Goal: Check status: Check status

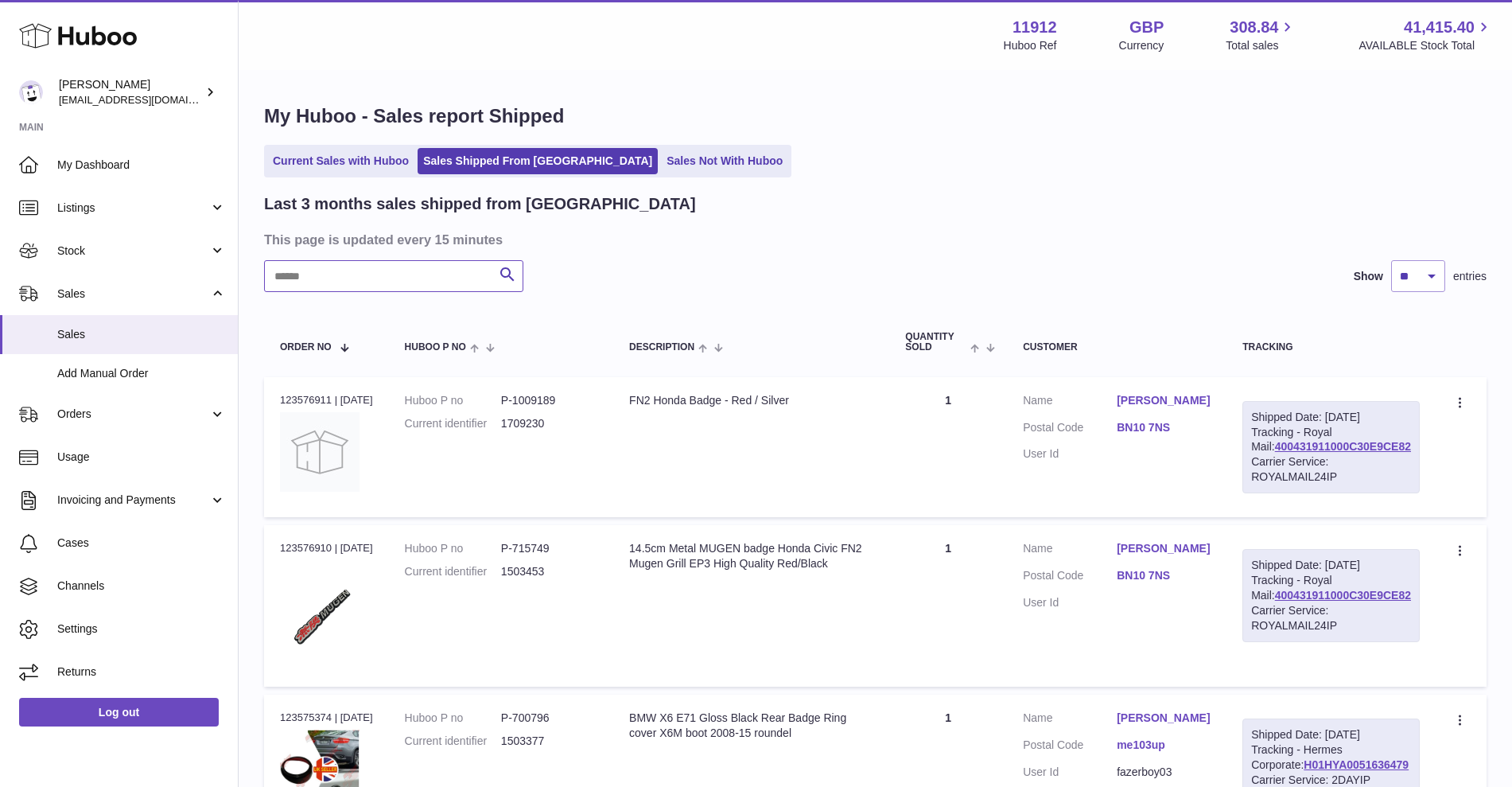
drag, startPoint x: 382, startPoint y: 285, endPoint x: 328, endPoint y: 282, distance: 54.1
click at [328, 282] on input "text" at bounding box center [394, 276] width 259 height 32
paste input "**********"
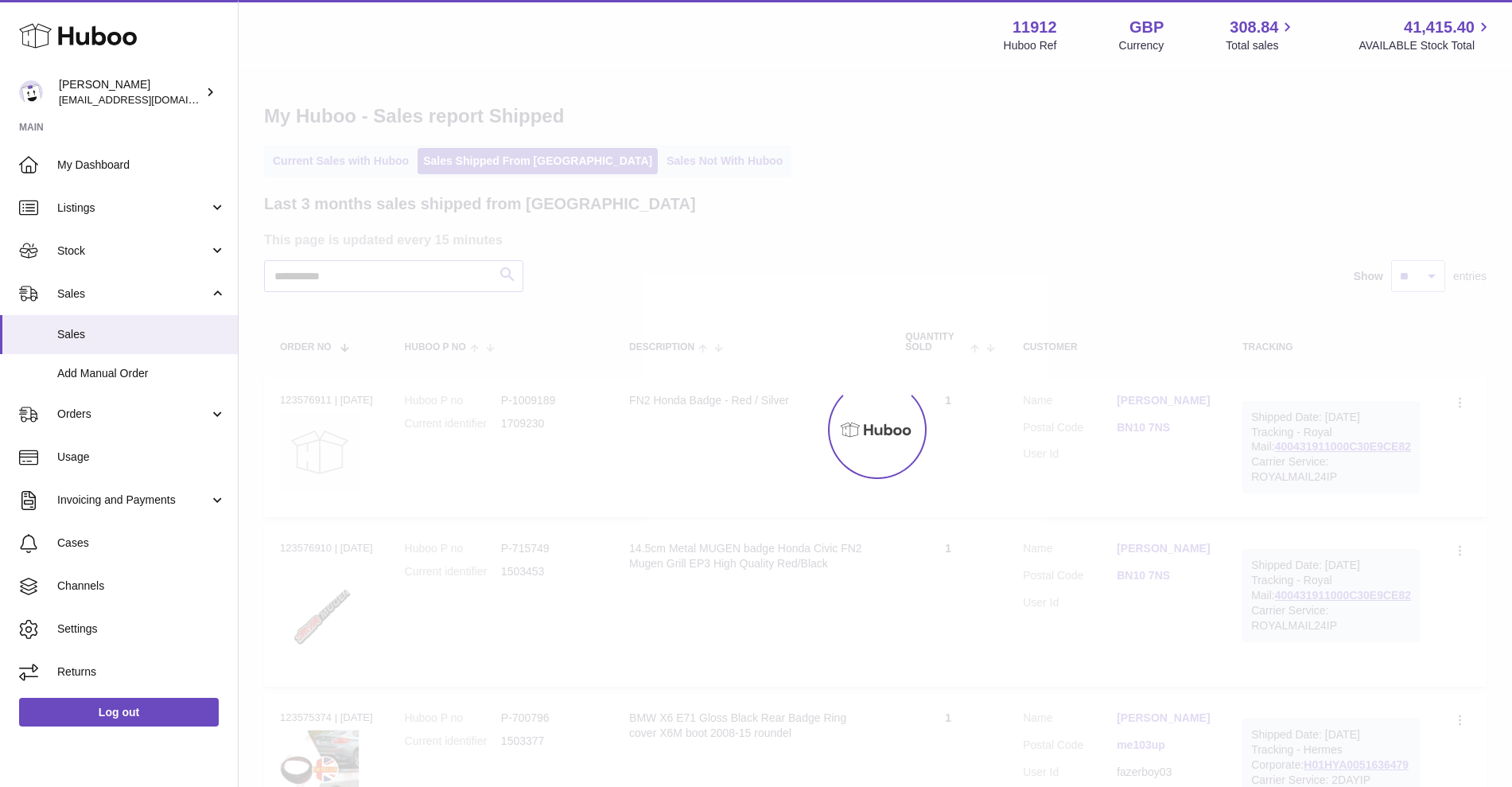
type input "**********"
click at [514, 273] on div at bounding box center [875, 429] width 1273 height 715
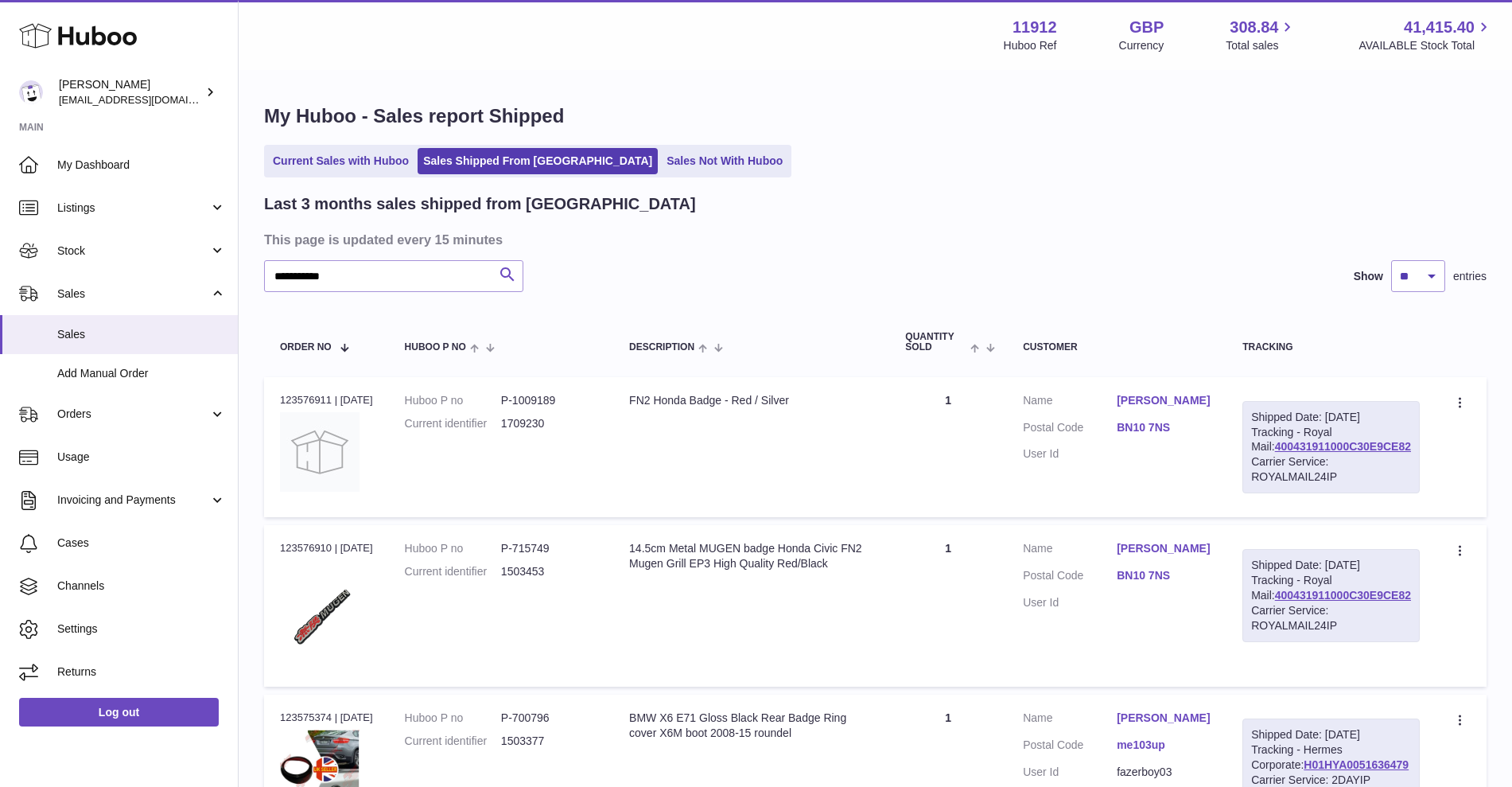
click at [504, 280] on icon "submit" at bounding box center [508, 275] width 19 height 20
click at [508, 275] on icon "submit" at bounding box center [508, 275] width 19 height 20
click at [507, 275] on icon "submit" at bounding box center [508, 275] width 19 height 20
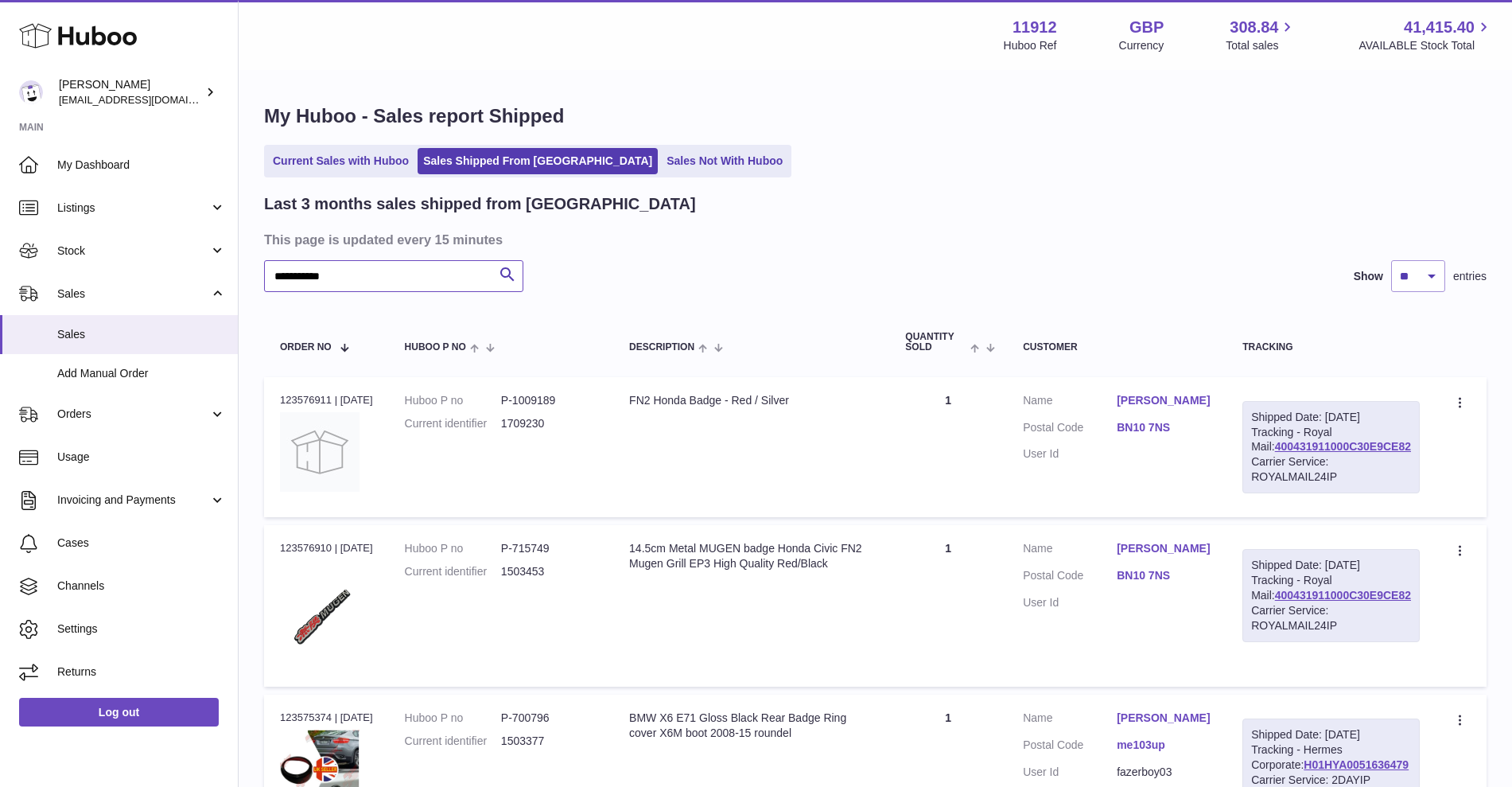
click at [298, 275] on input "**********" at bounding box center [394, 276] width 259 height 32
click at [362, 273] on input "**********" at bounding box center [394, 276] width 259 height 32
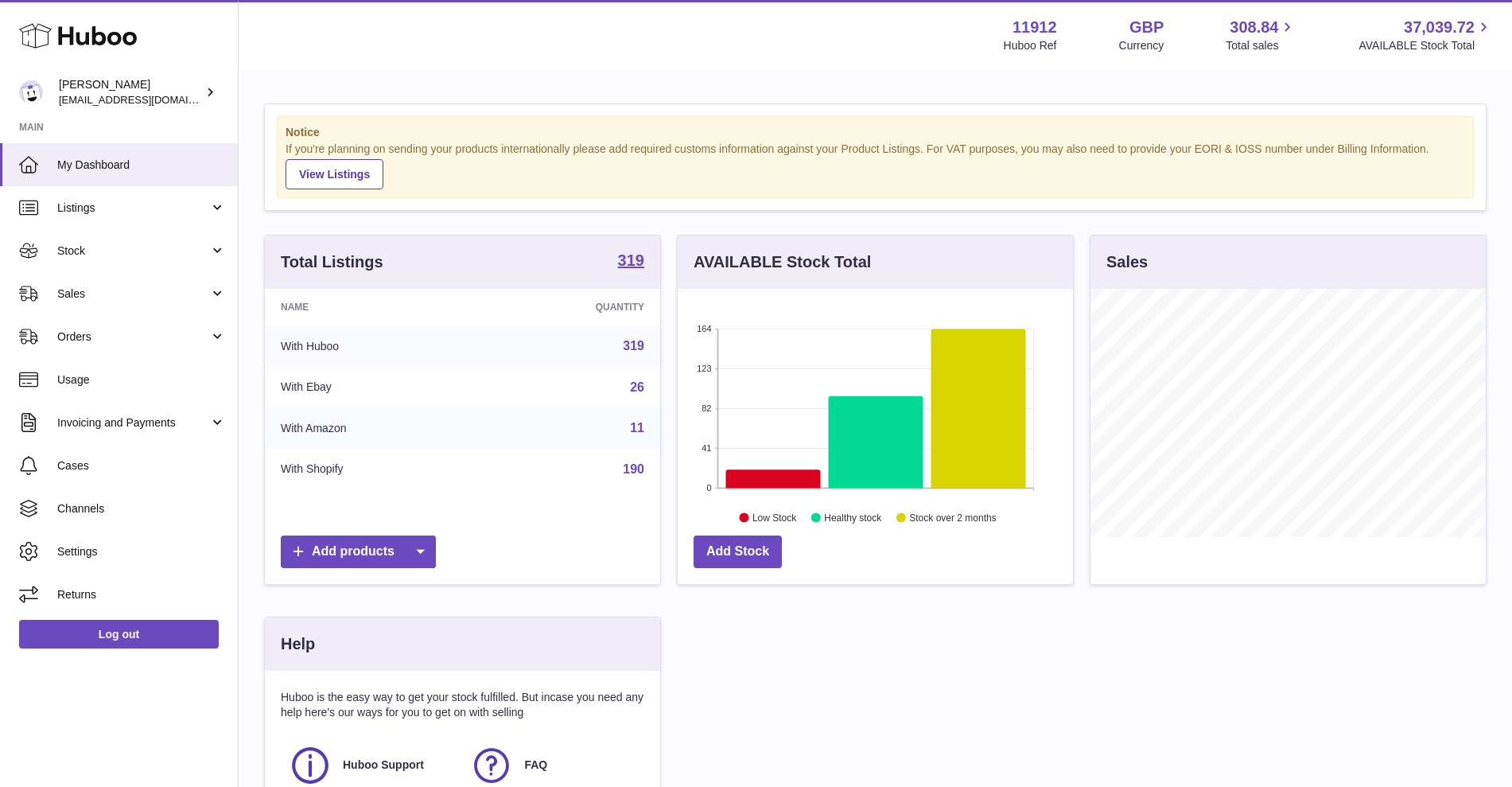
scroll to position [249, 396]
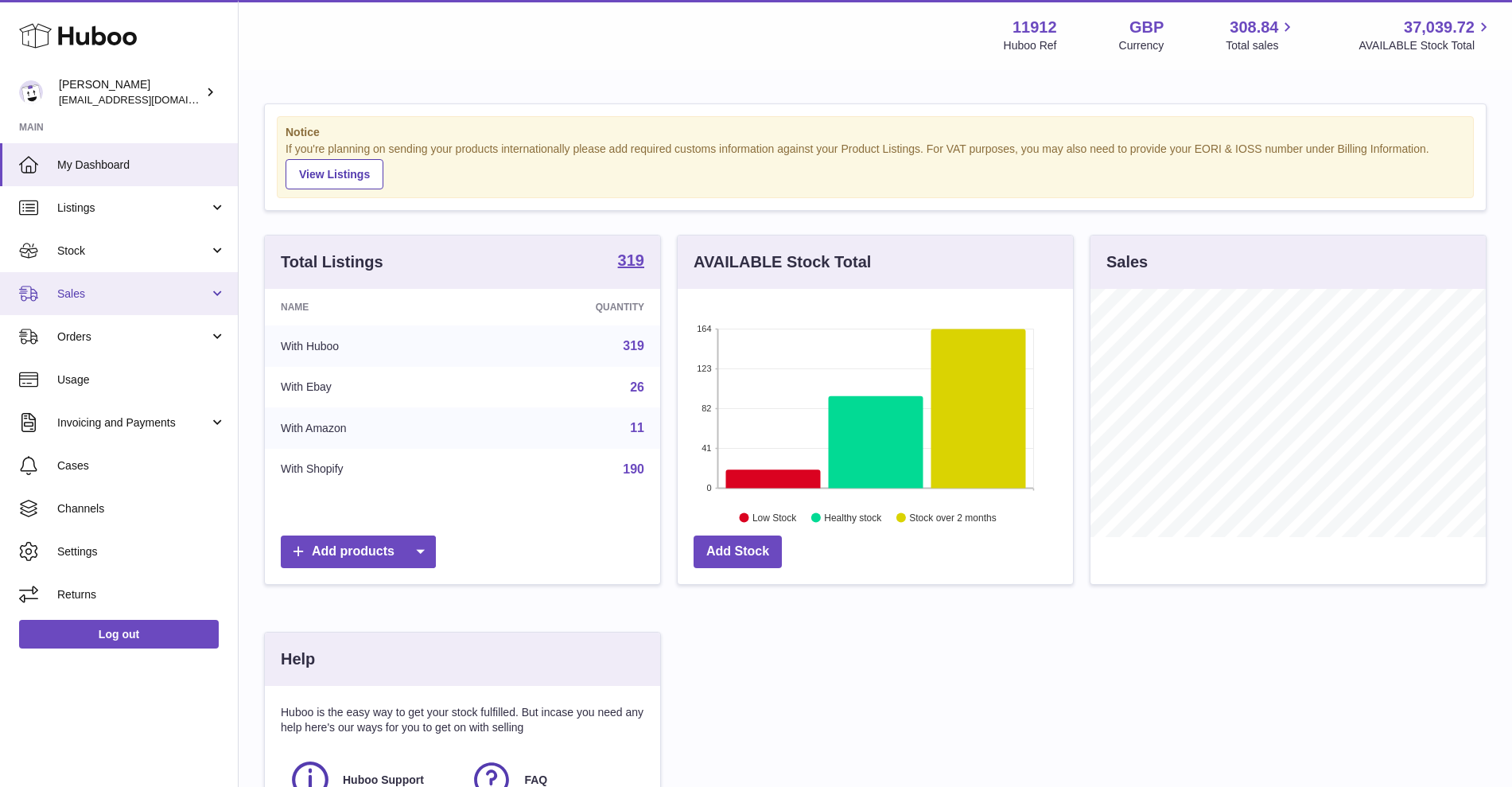
click at [162, 278] on link "Sales" at bounding box center [119, 293] width 238 height 43
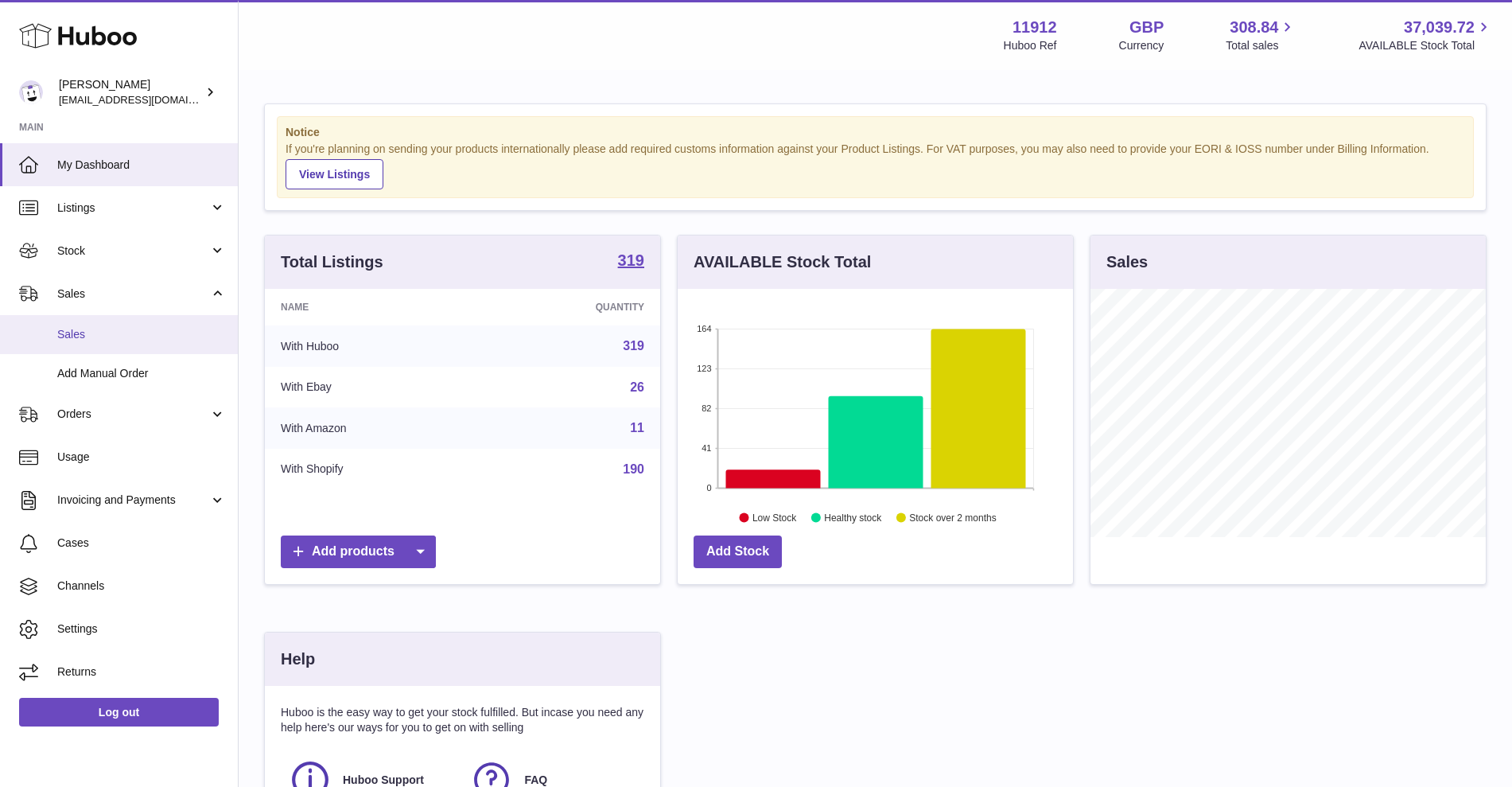
click at [128, 327] on span "Sales" at bounding box center [141, 334] width 169 height 15
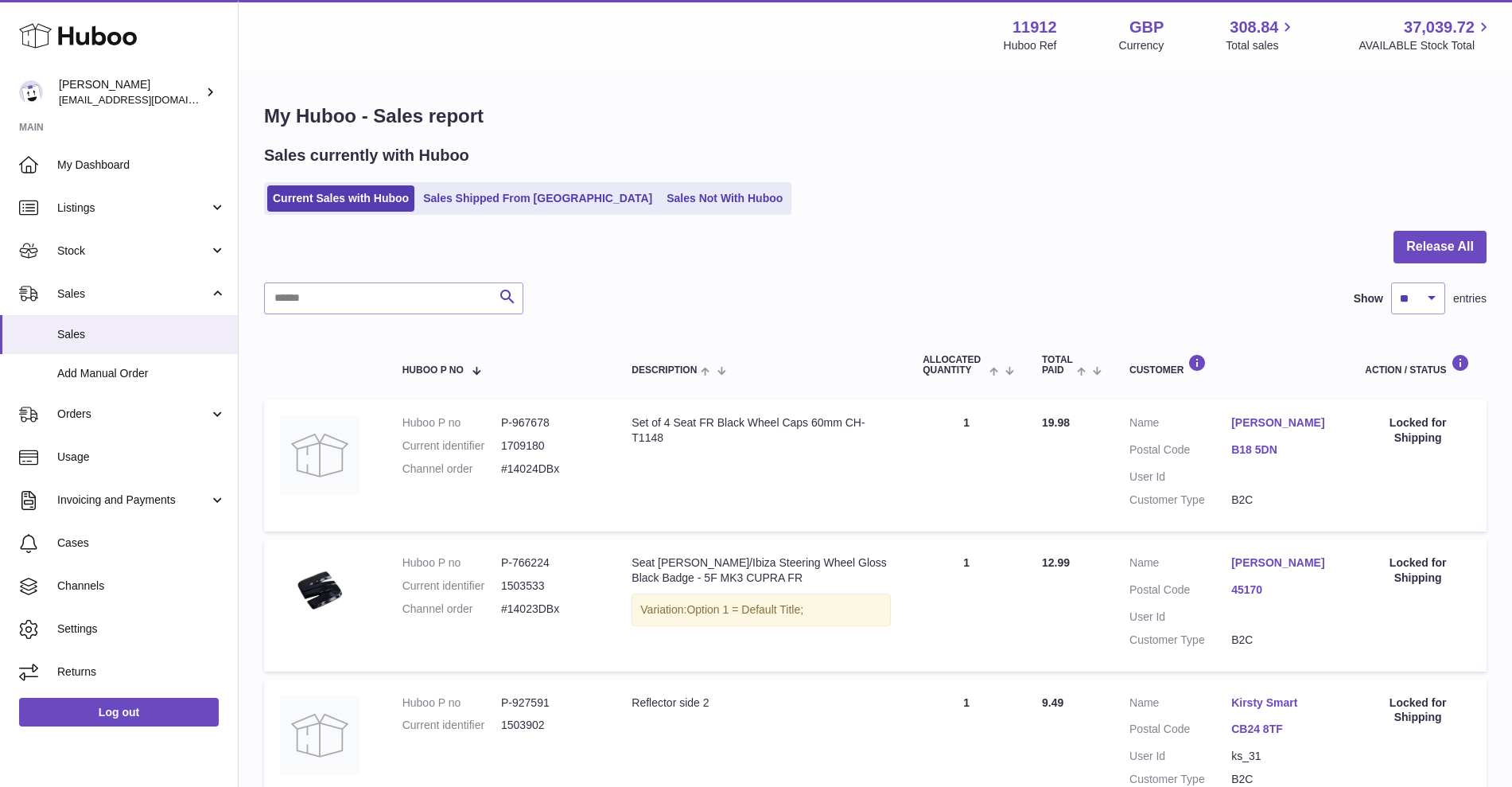
click at [466, 194] on link "Sales Shipped From [GEOGRAPHIC_DATA]" at bounding box center [537, 199] width 241 height 26
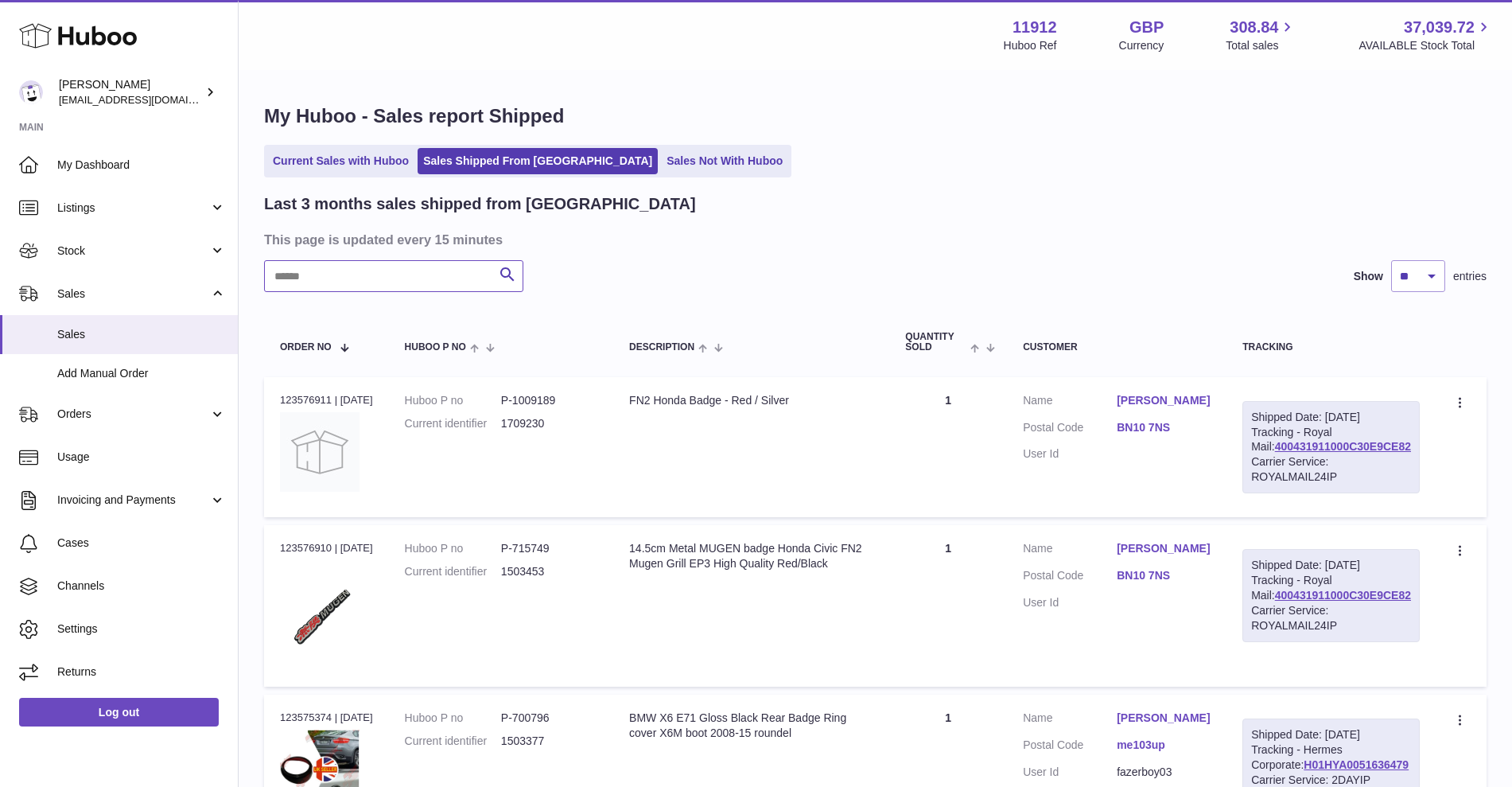
click at [404, 276] on input "text" at bounding box center [394, 276] width 259 height 32
paste input "**********"
type input "**********"
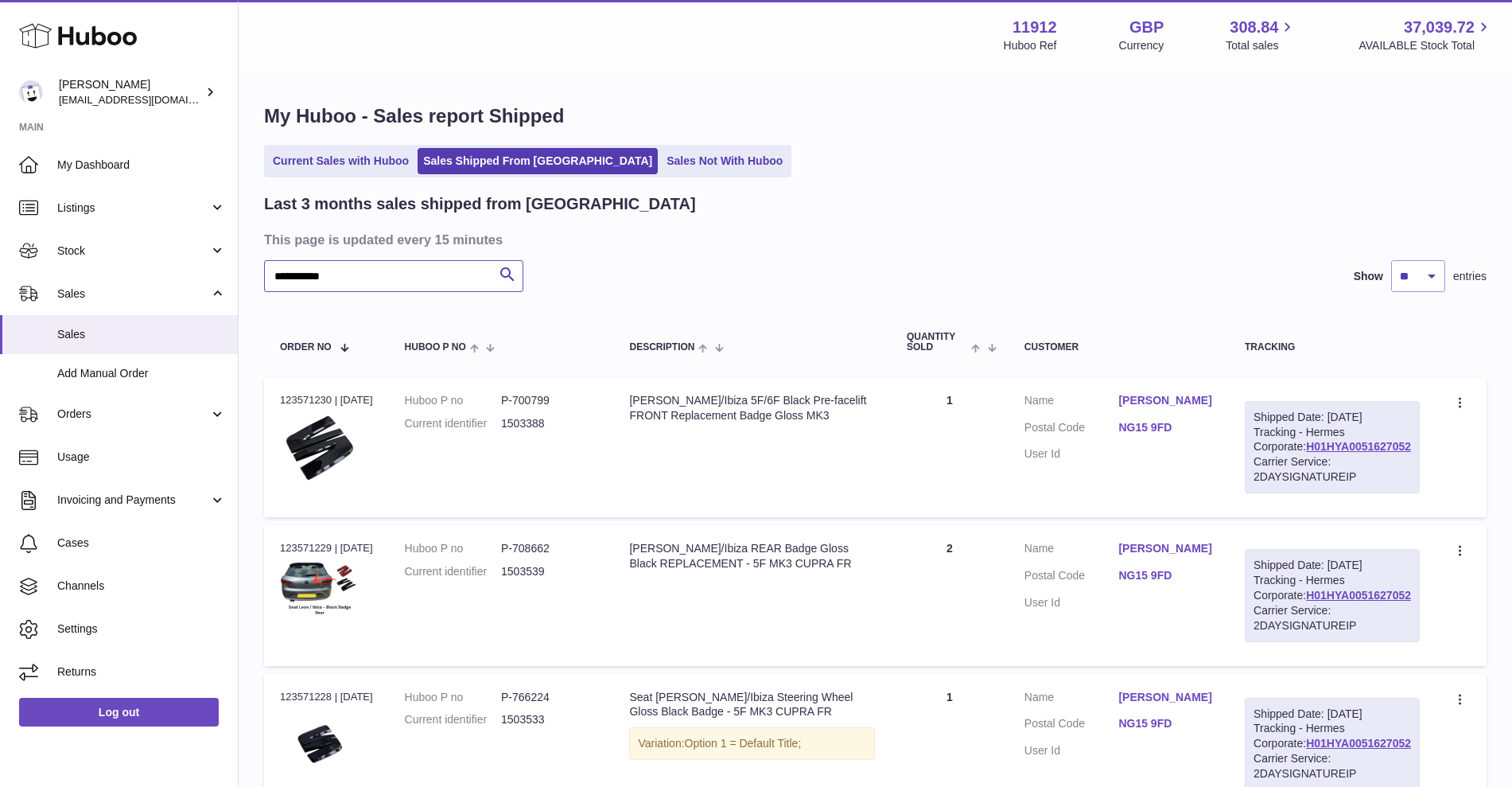
scroll to position [199, 0]
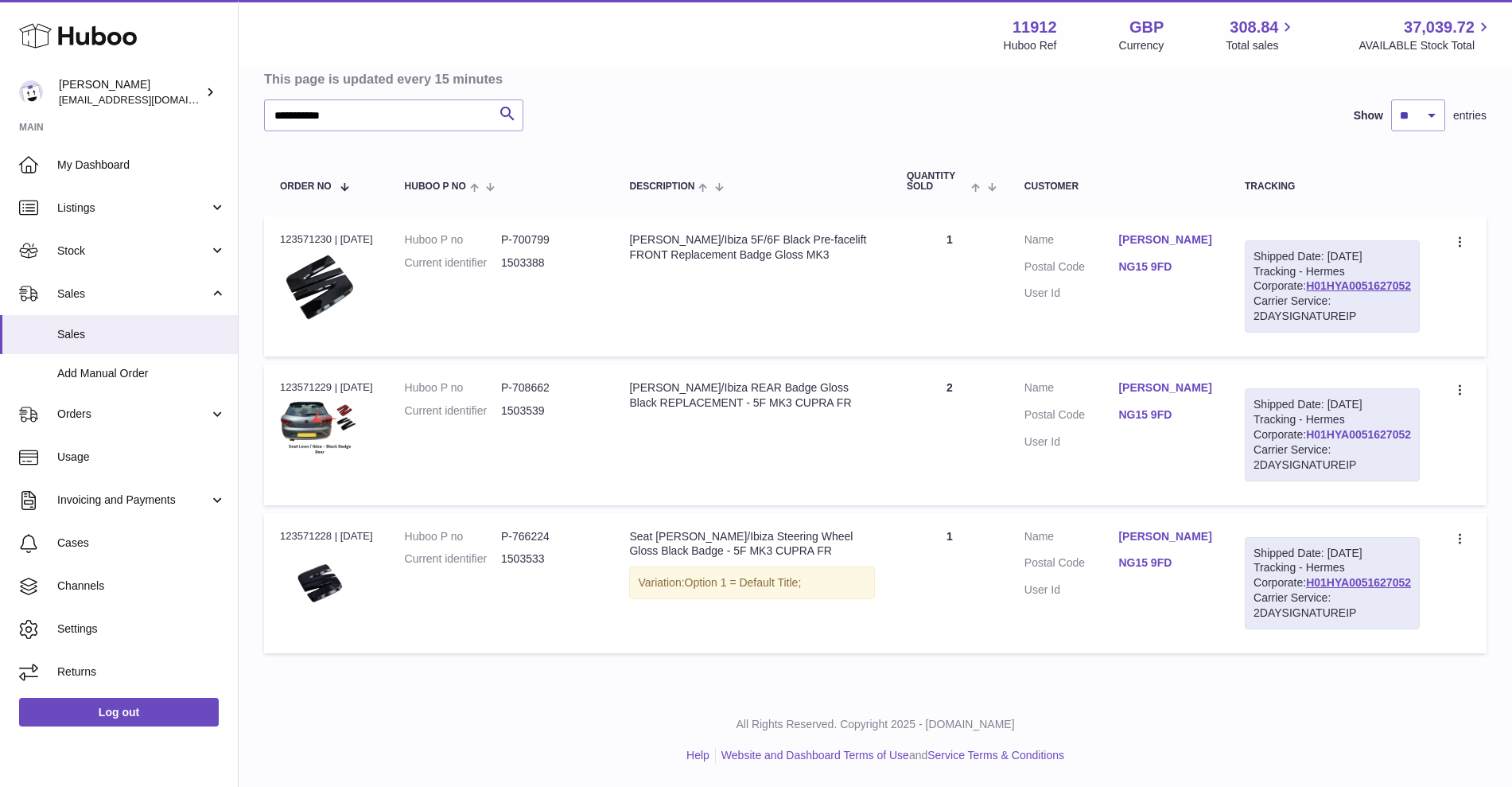
drag, startPoint x: 1414, startPoint y: 452, endPoint x: 1306, endPoint y: 457, distance: 108.1
click at [1306, 457] on div "Shipped Date: 27th Aug 2025 Tracking - Hermes Corporate: H01HYA0051627052 Carri…" at bounding box center [1333, 434] width 175 height 92
copy link "H01HYA0051627052"
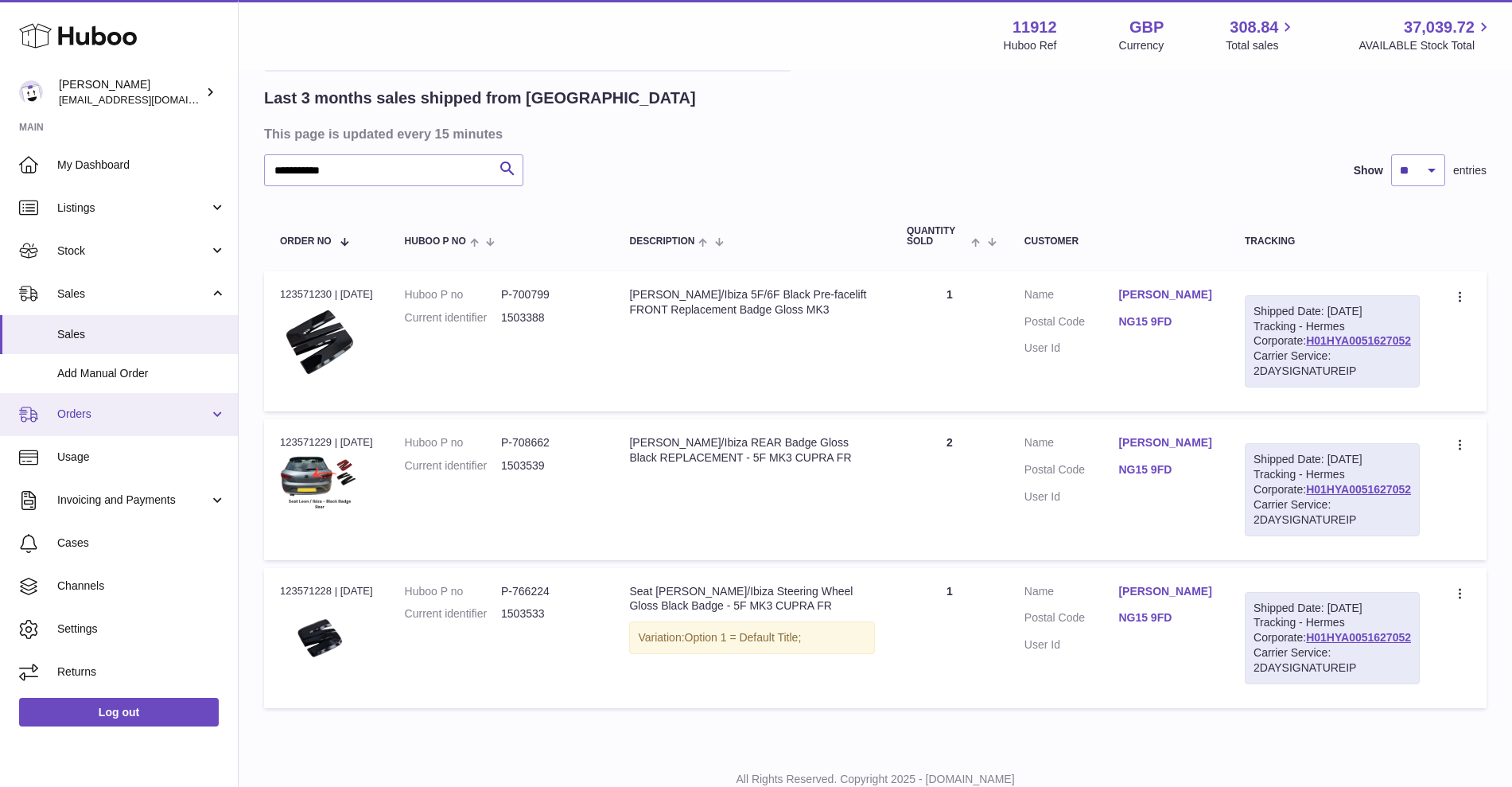
scroll to position [100, 0]
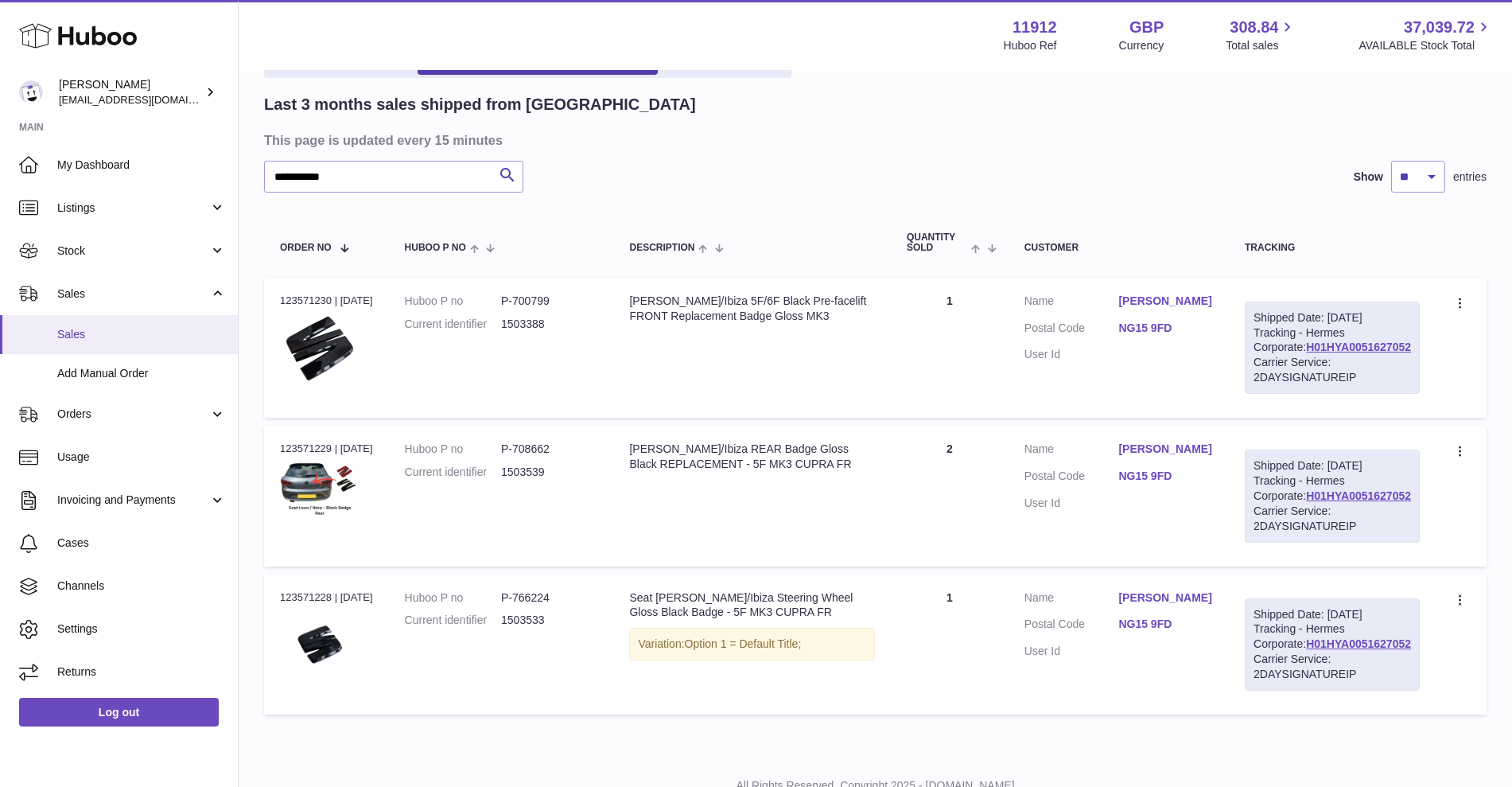
click at [100, 337] on span "Sales" at bounding box center [141, 334] width 169 height 15
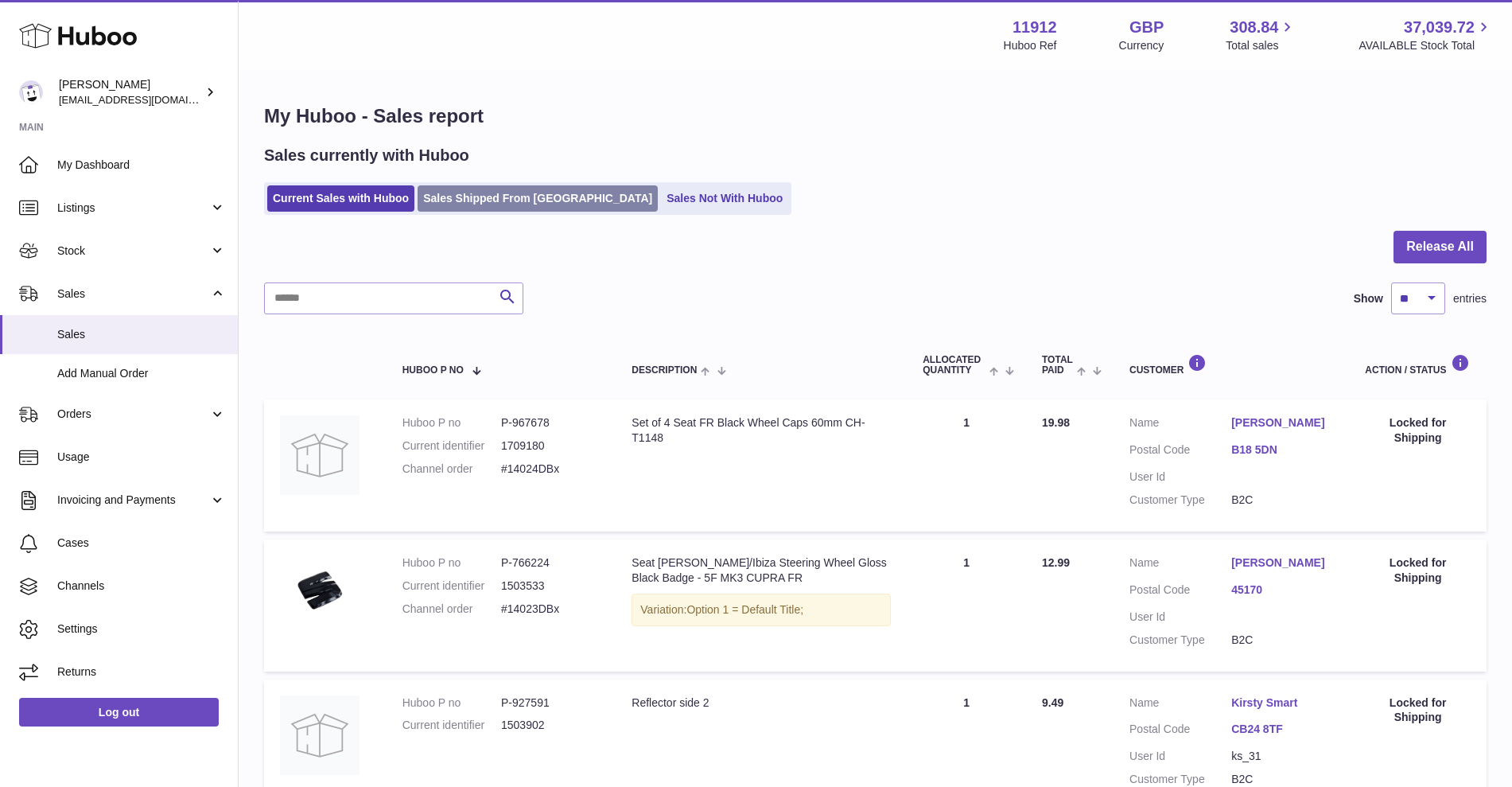
click at [502, 188] on link "Sales Shipped From [GEOGRAPHIC_DATA]" at bounding box center [537, 199] width 241 height 26
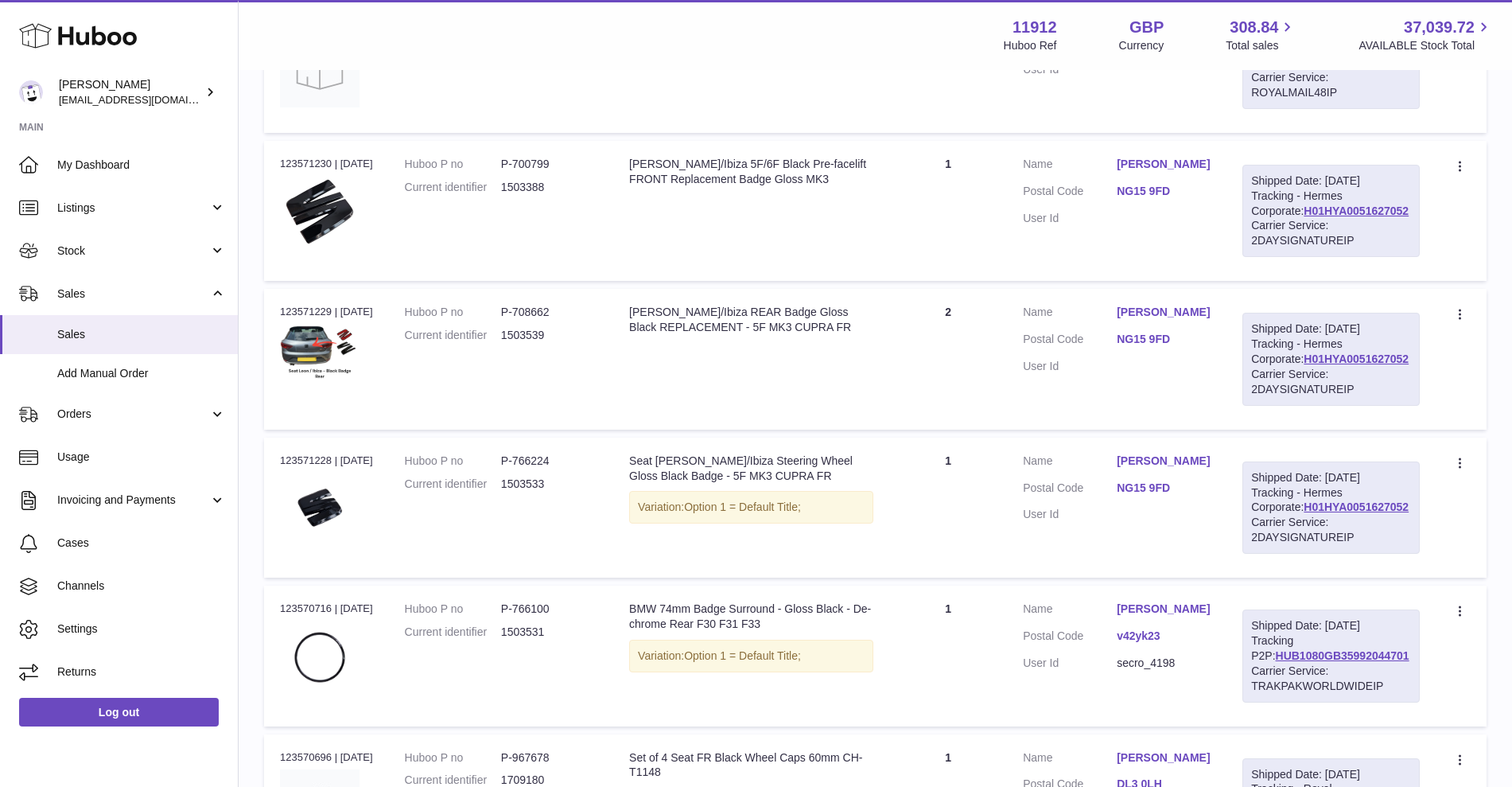
scroll to position [844, 0]
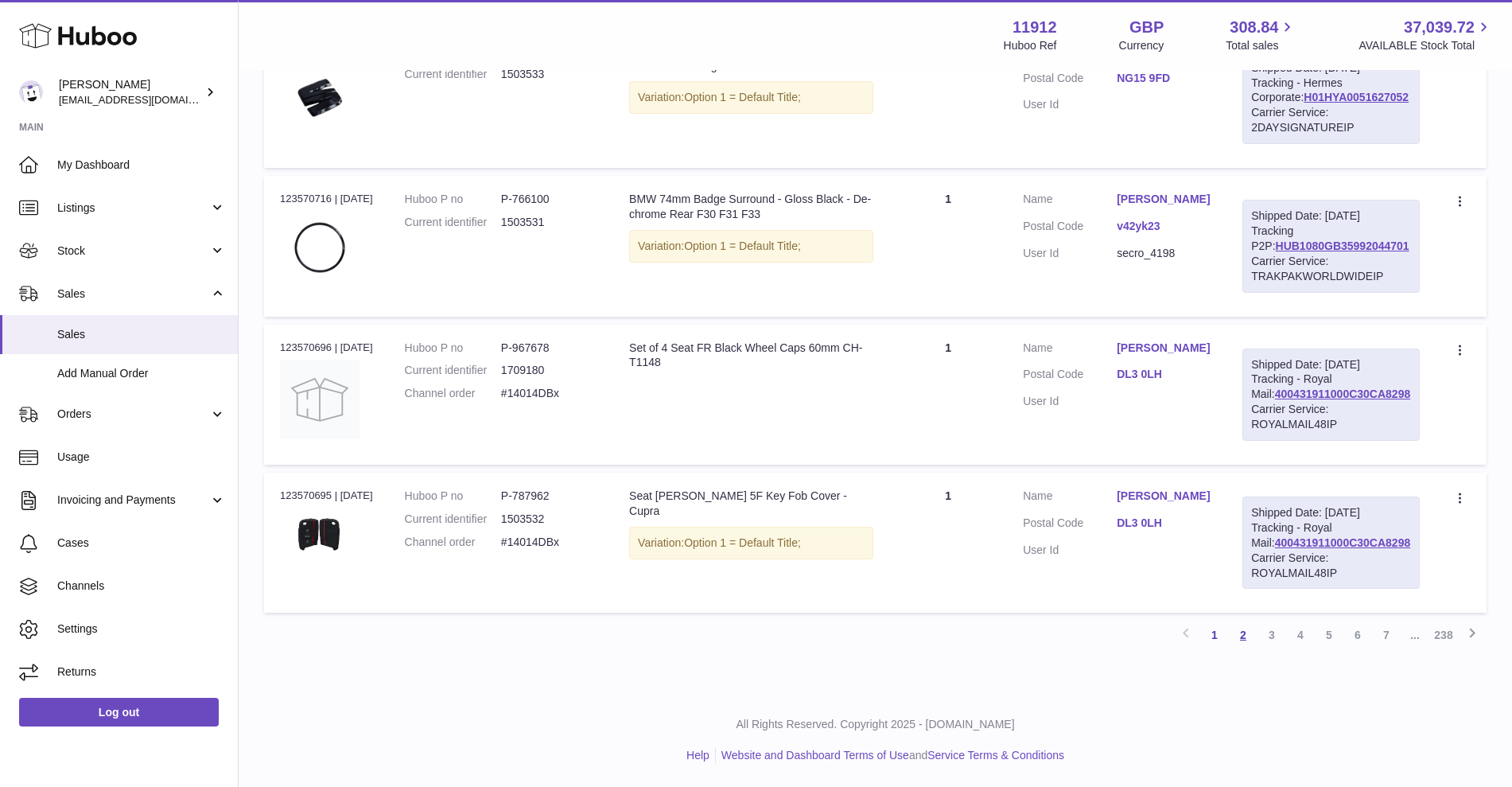
click at [1249, 633] on link "2" at bounding box center [1242, 635] width 29 height 29
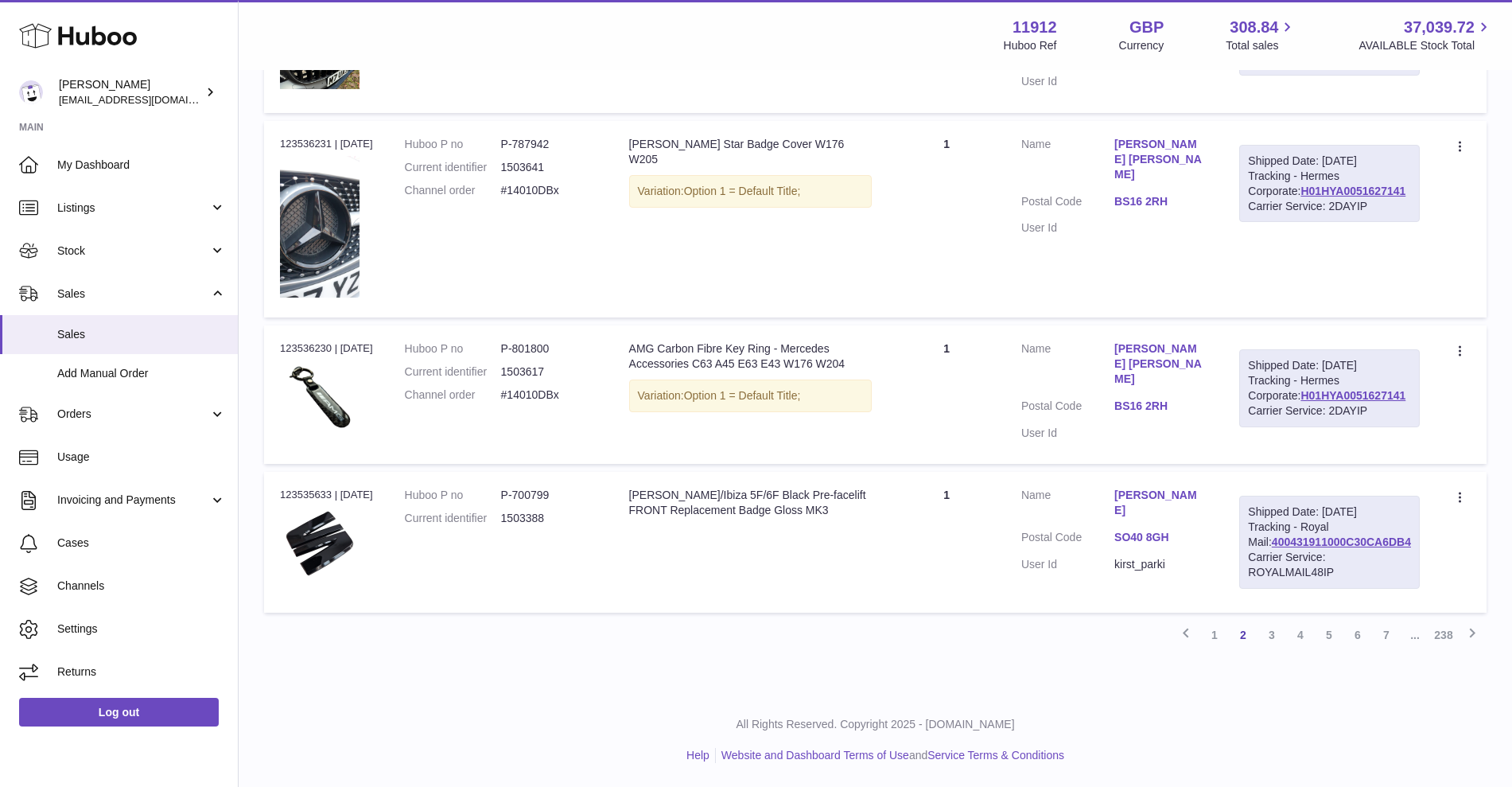
scroll to position [1431, 0]
click at [1265, 637] on link "3" at bounding box center [1271, 635] width 29 height 29
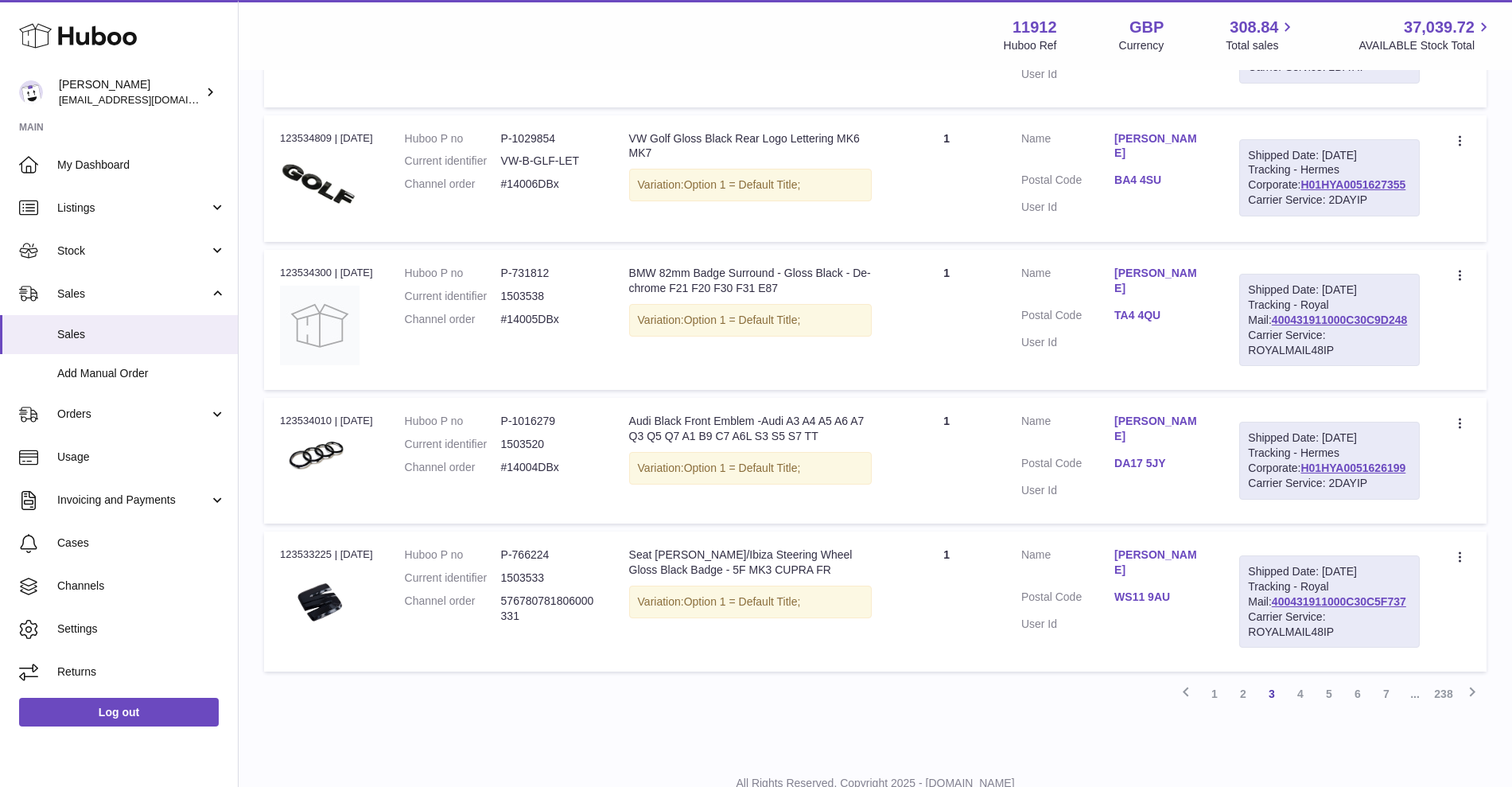
scroll to position [993, 0]
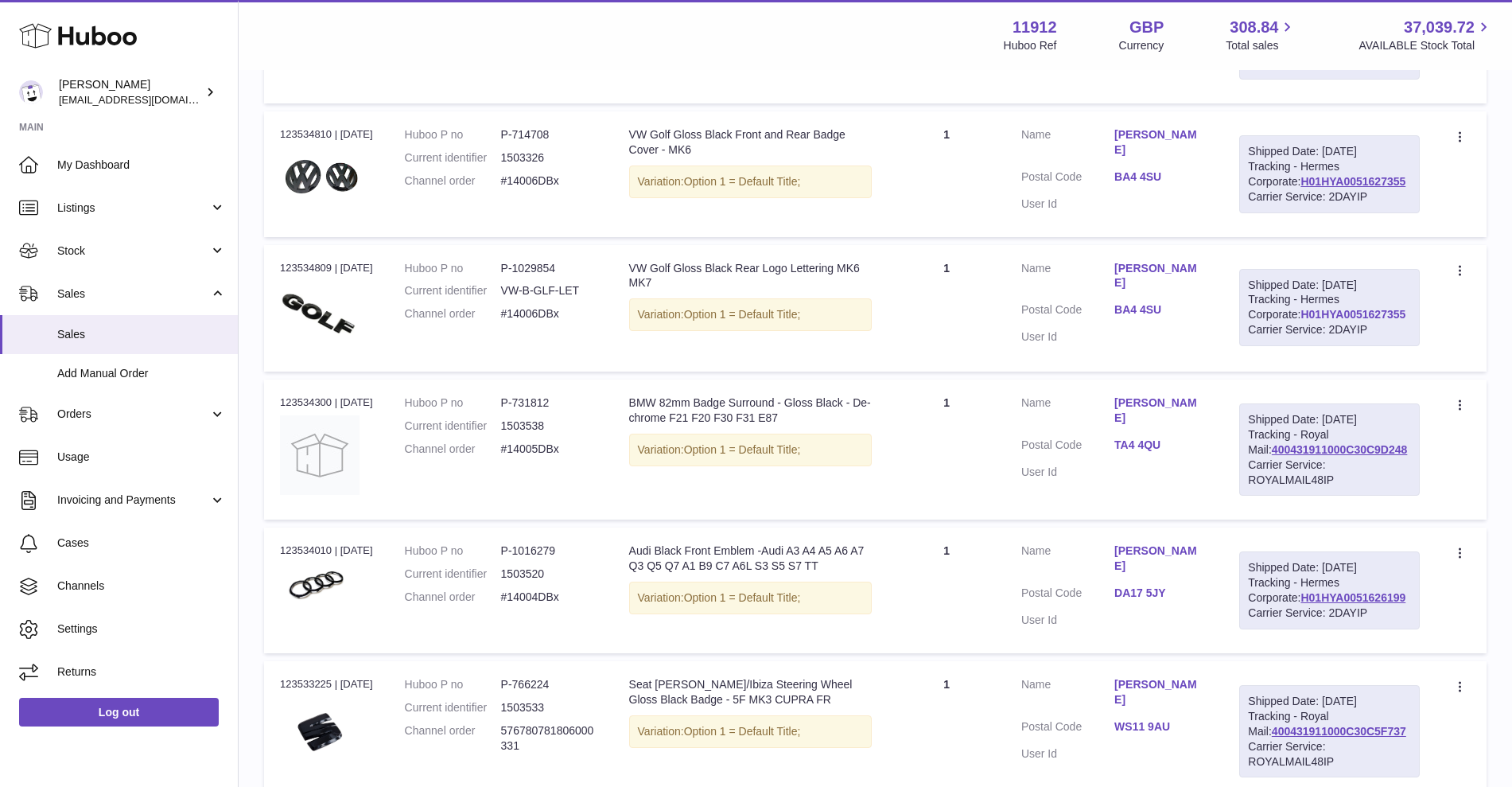
drag, startPoint x: 1398, startPoint y: 459, endPoint x: 1271, endPoint y: 466, distance: 127.2
click at [1271, 347] on div "Shipped Date: [DATE] Tracking - Hermes Corporate: H01HYA0051627355 Carrier Serv…" at bounding box center [1329, 307] width 180 height 78
copy link "H01HYA0051627355"
